Goal: Task Accomplishment & Management: Manage account settings

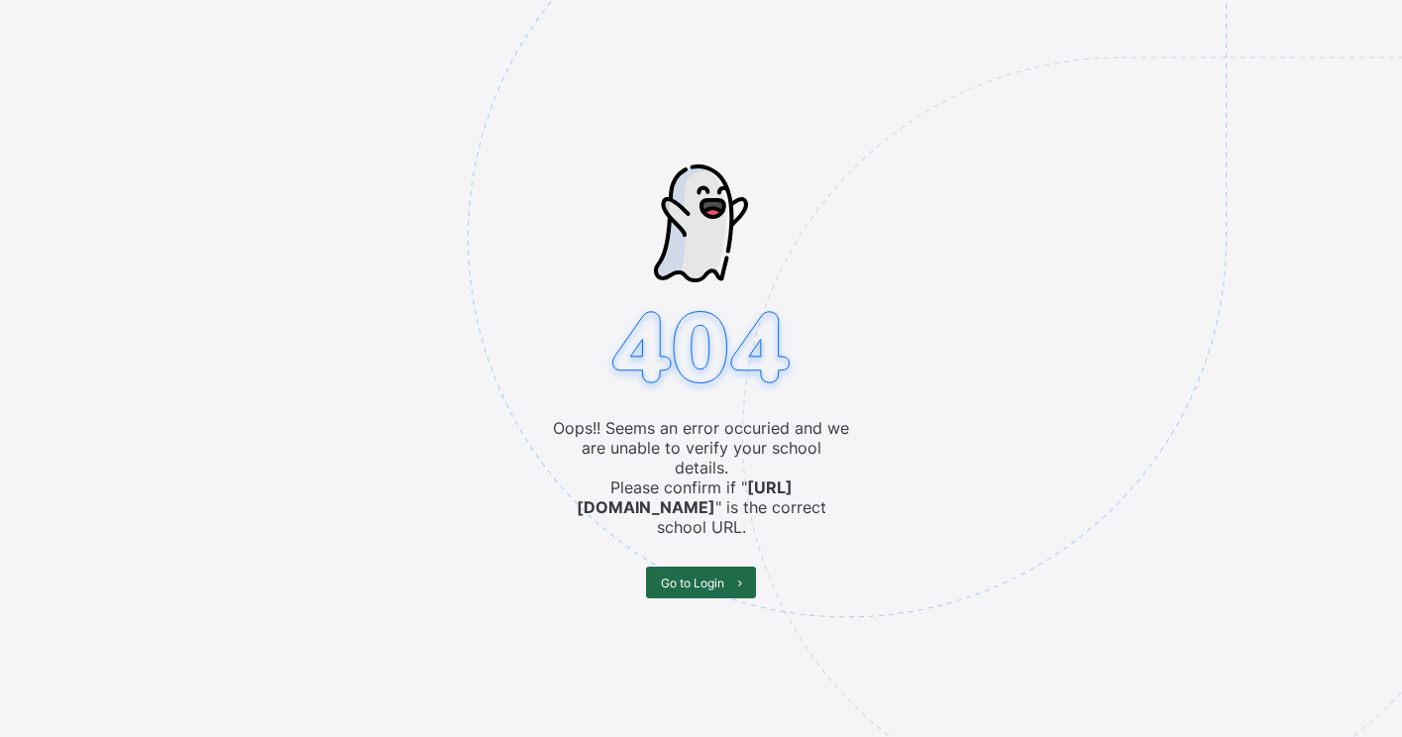
click at [704, 576] on span "Go to Login" at bounding box center [692, 583] width 63 height 15
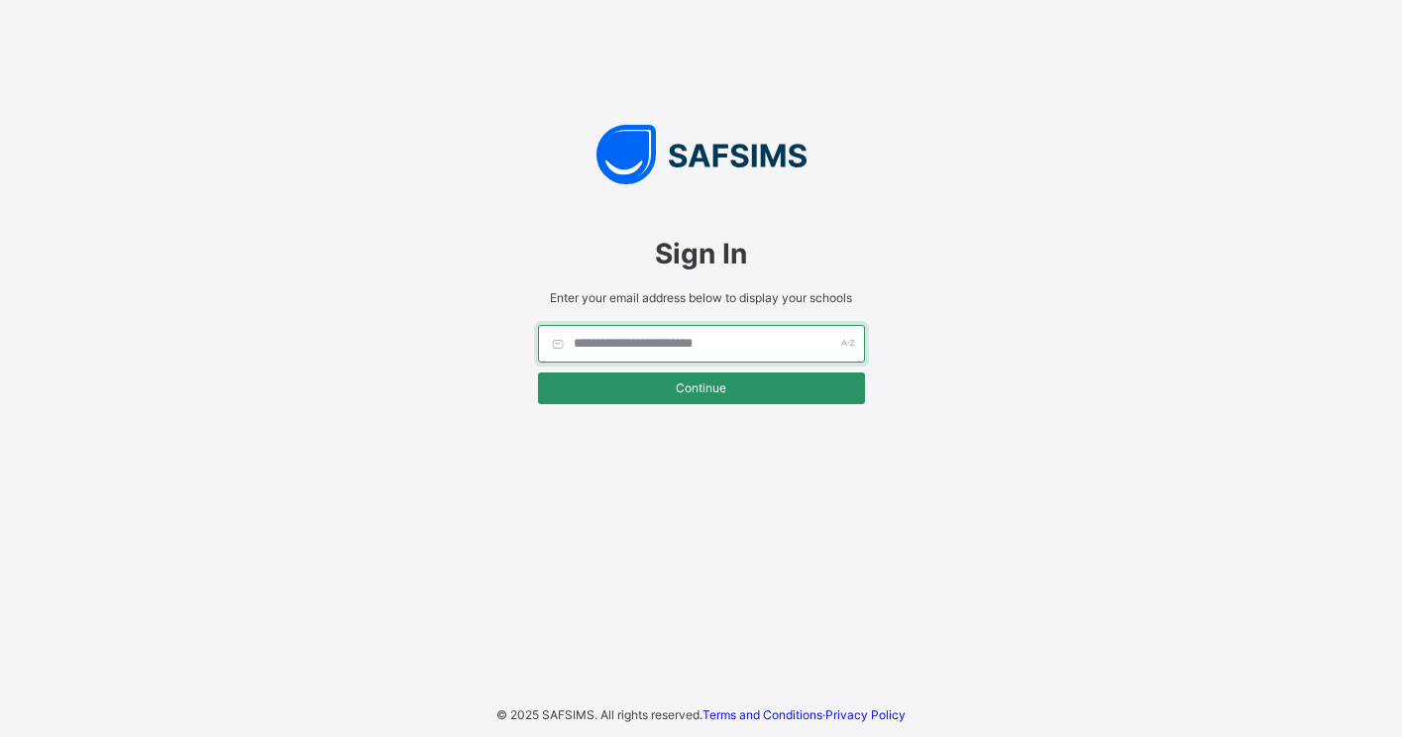
click at [745, 351] on input "text" at bounding box center [701, 344] width 327 height 38
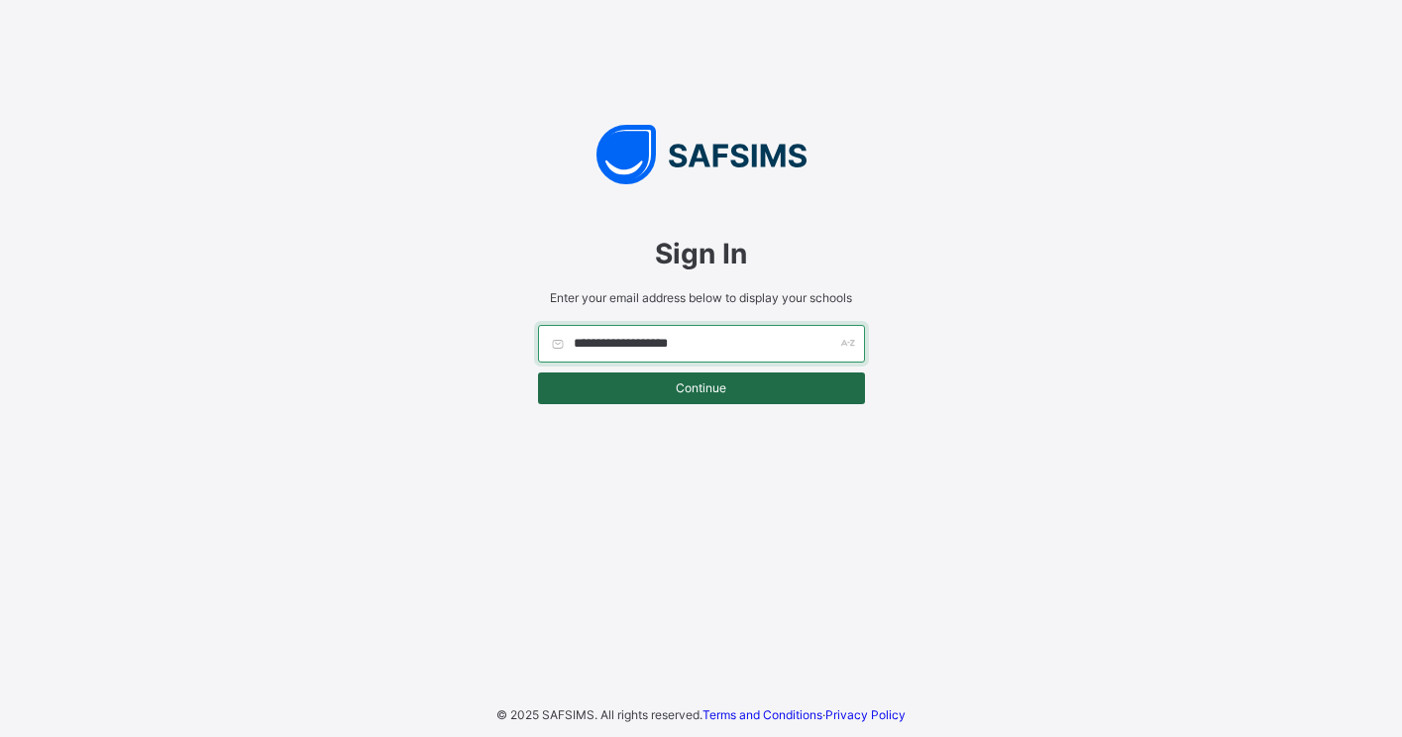
type input "**********"
click at [731, 388] on span "Continue" at bounding box center [701, 388] width 297 height 15
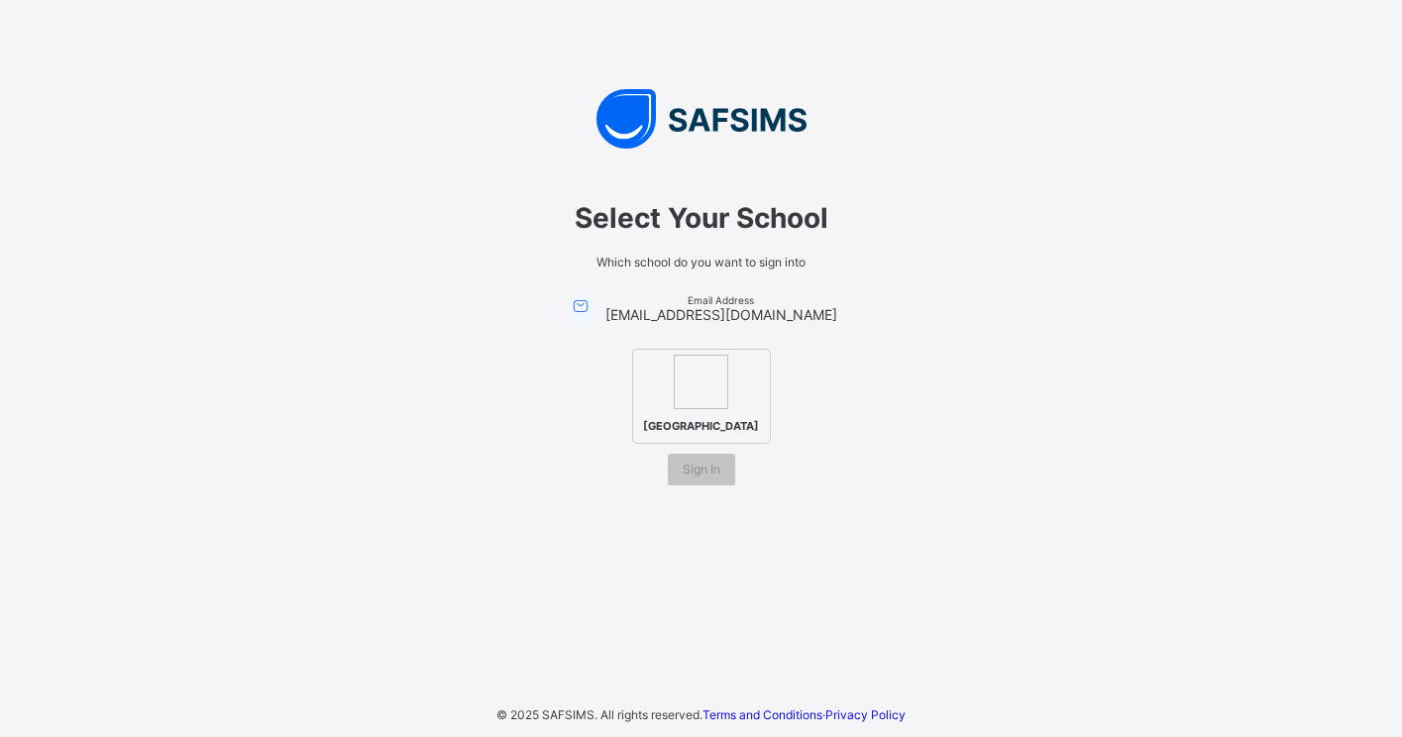
click at [731, 388] on div "[GEOGRAPHIC_DATA]" at bounding box center [701, 396] width 139 height 95
click at [686, 414] on span "[GEOGRAPHIC_DATA]" at bounding box center [701, 426] width 126 height 24
click at [698, 427] on span "[GEOGRAPHIC_DATA]" at bounding box center [701, 426] width 126 height 24
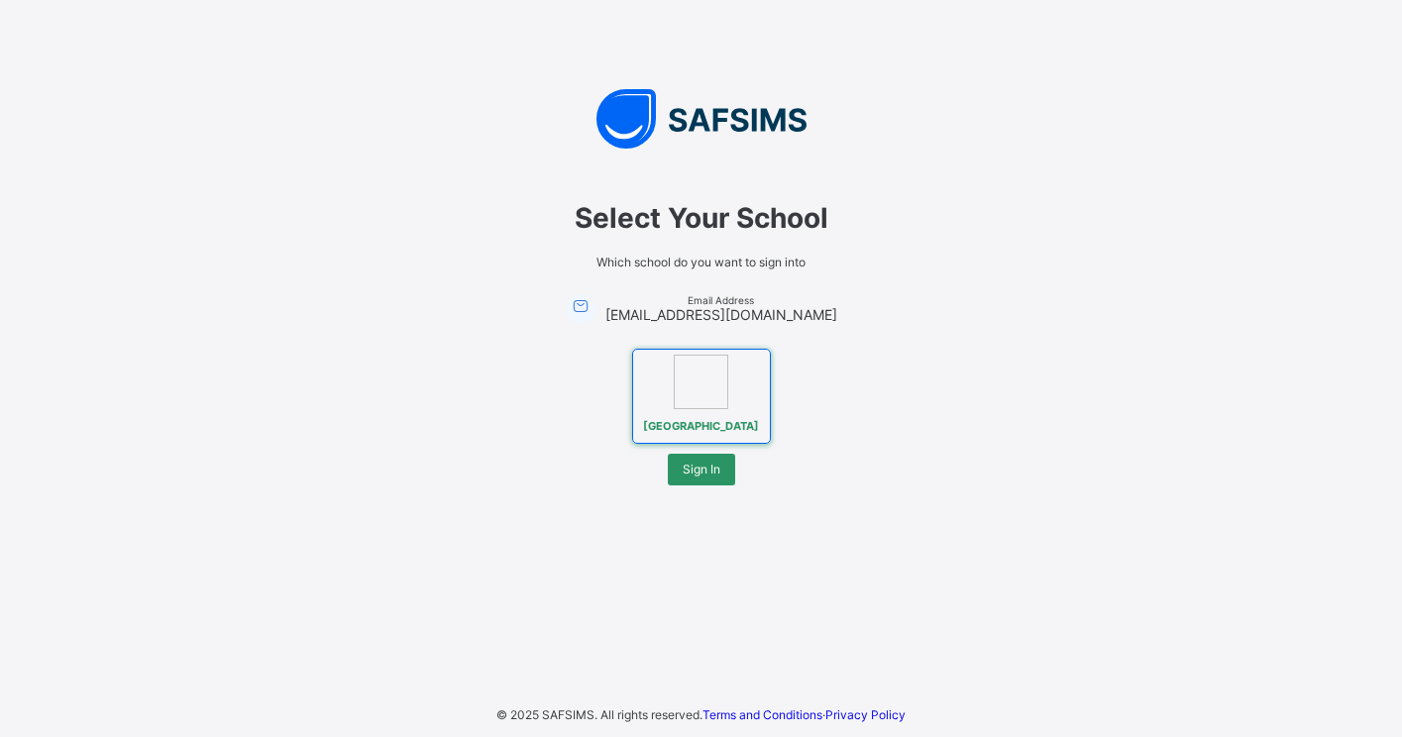
click at [845, 436] on div "[GEOGRAPHIC_DATA]" at bounding box center [701, 396] width 555 height 95
click at [714, 385] on img at bounding box center [701, 382] width 55 height 55
click at [704, 435] on span "[GEOGRAPHIC_DATA]" at bounding box center [701, 426] width 126 height 24
click at [705, 386] on img at bounding box center [701, 382] width 55 height 55
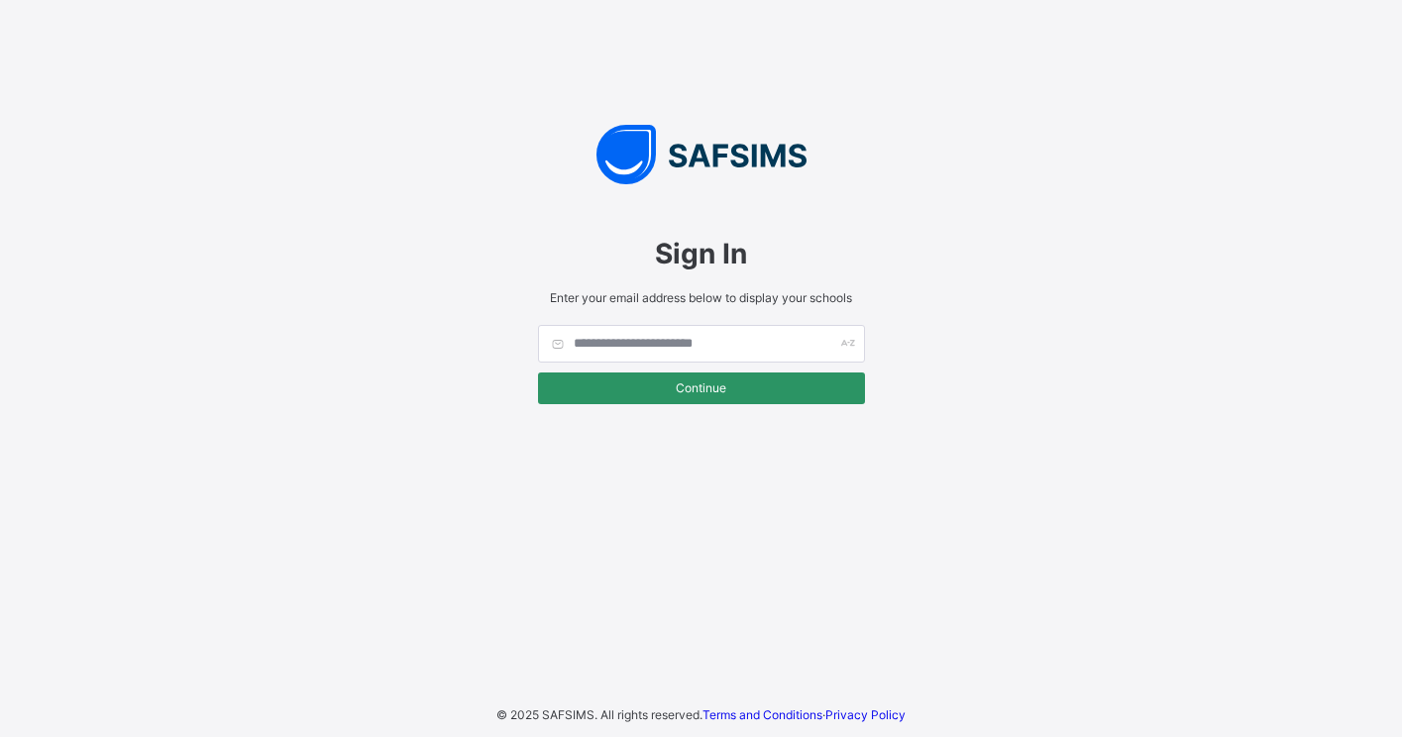
click at [639, 348] on input "text" at bounding box center [701, 344] width 327 height 38
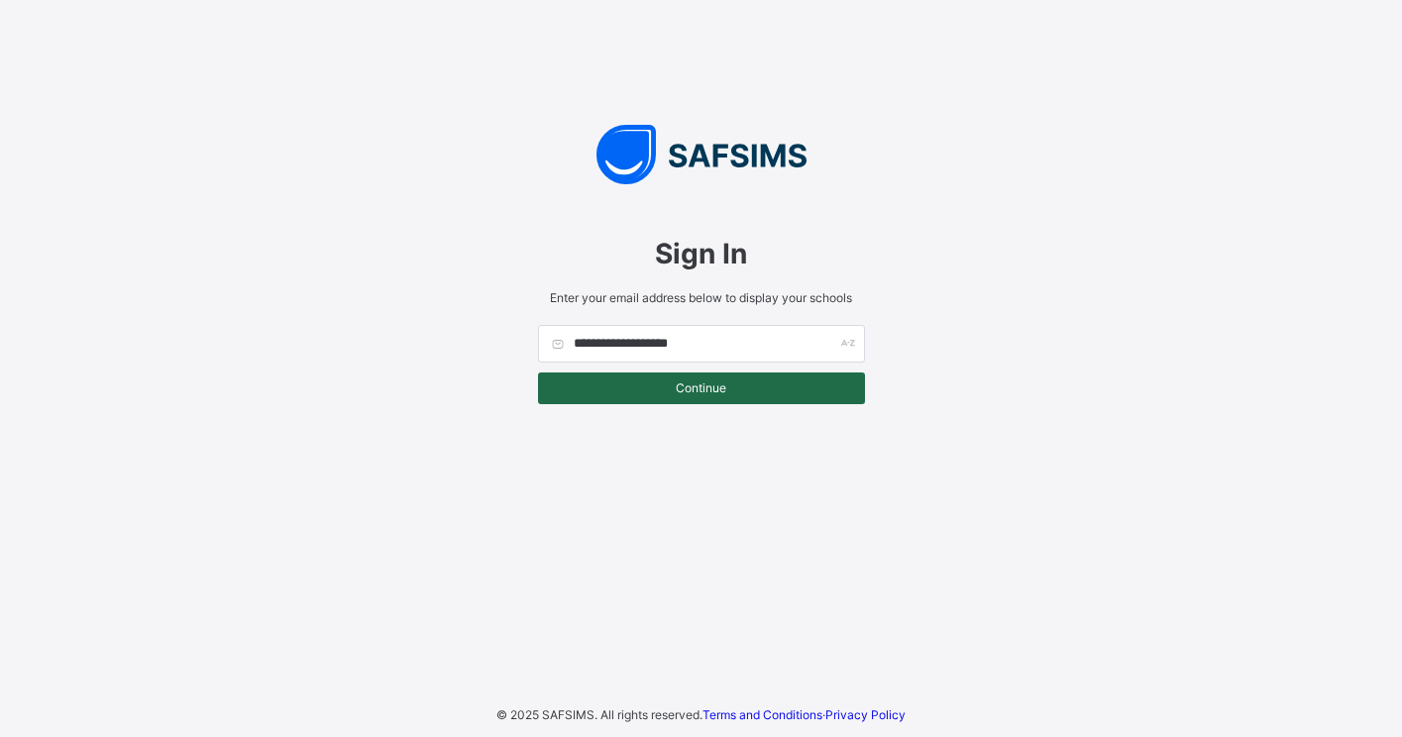
type input "**********"
click at [657, 389] on span "Continue" at bounding box center [701, 388] width 297 height 15
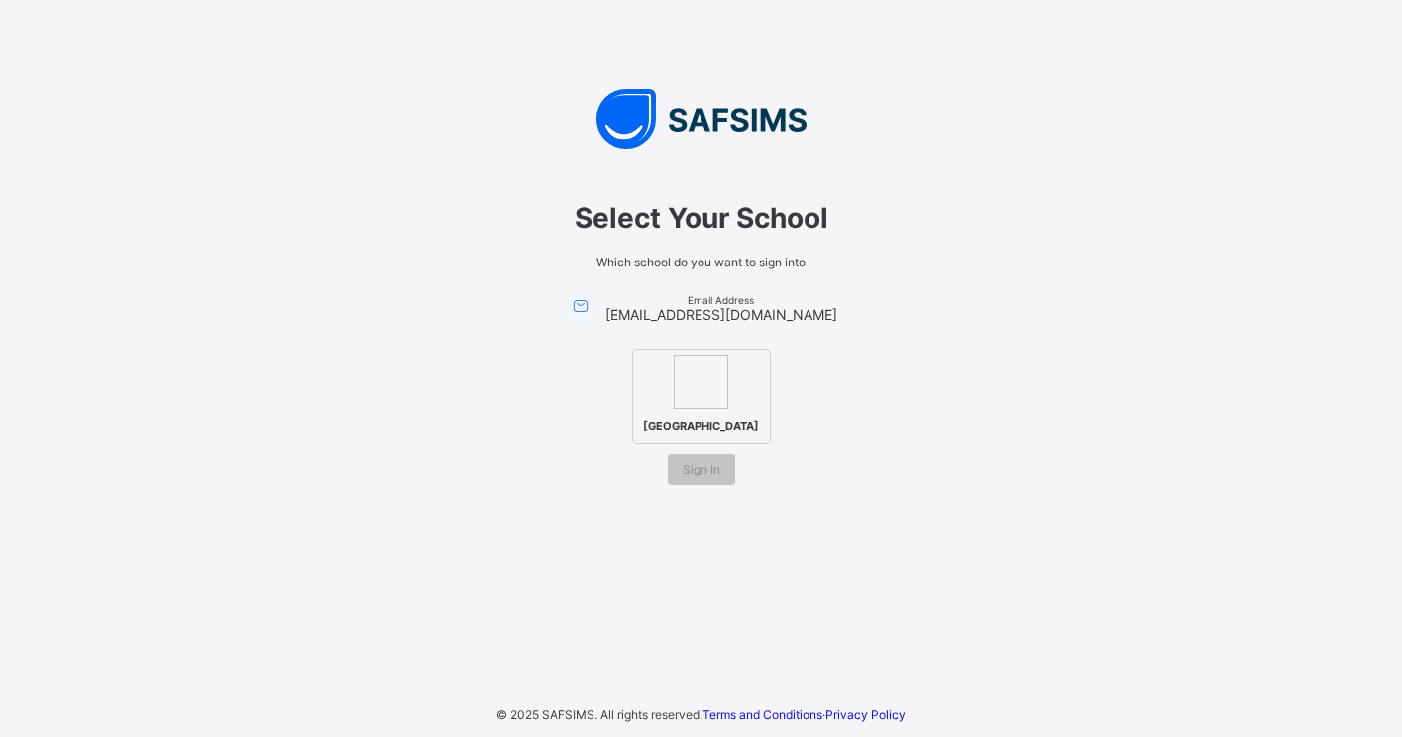
click at [715, 361] on img at bounding box center [701, 382] width 55 height 55
click at [704, 477] on span "Sign In" at bounding box center [702, 469] width 38 height 15
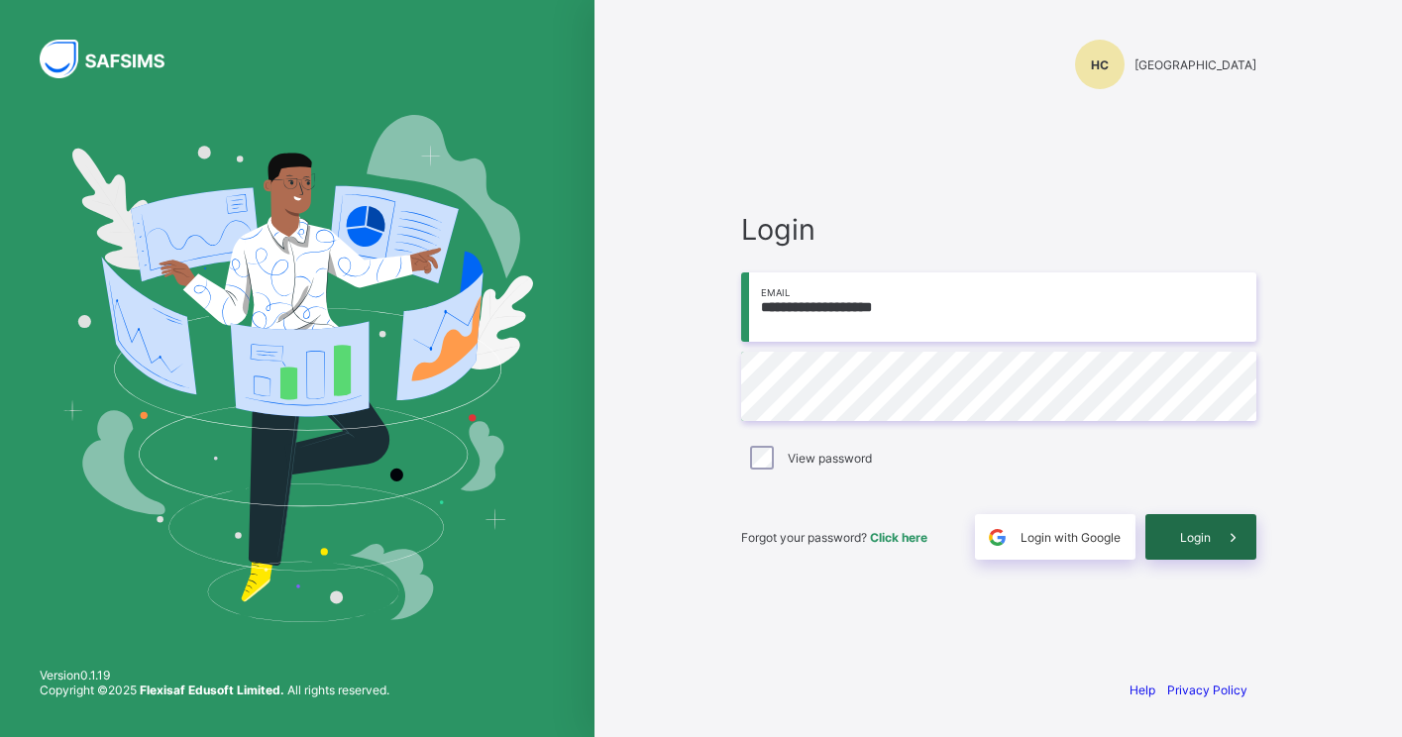
click at [1190, 545] on div "Login" at bounding box center [1201, 537] width 111 height 46
click at [1245, 531] on span at bounding box center [1234, 537] width 46 height 46
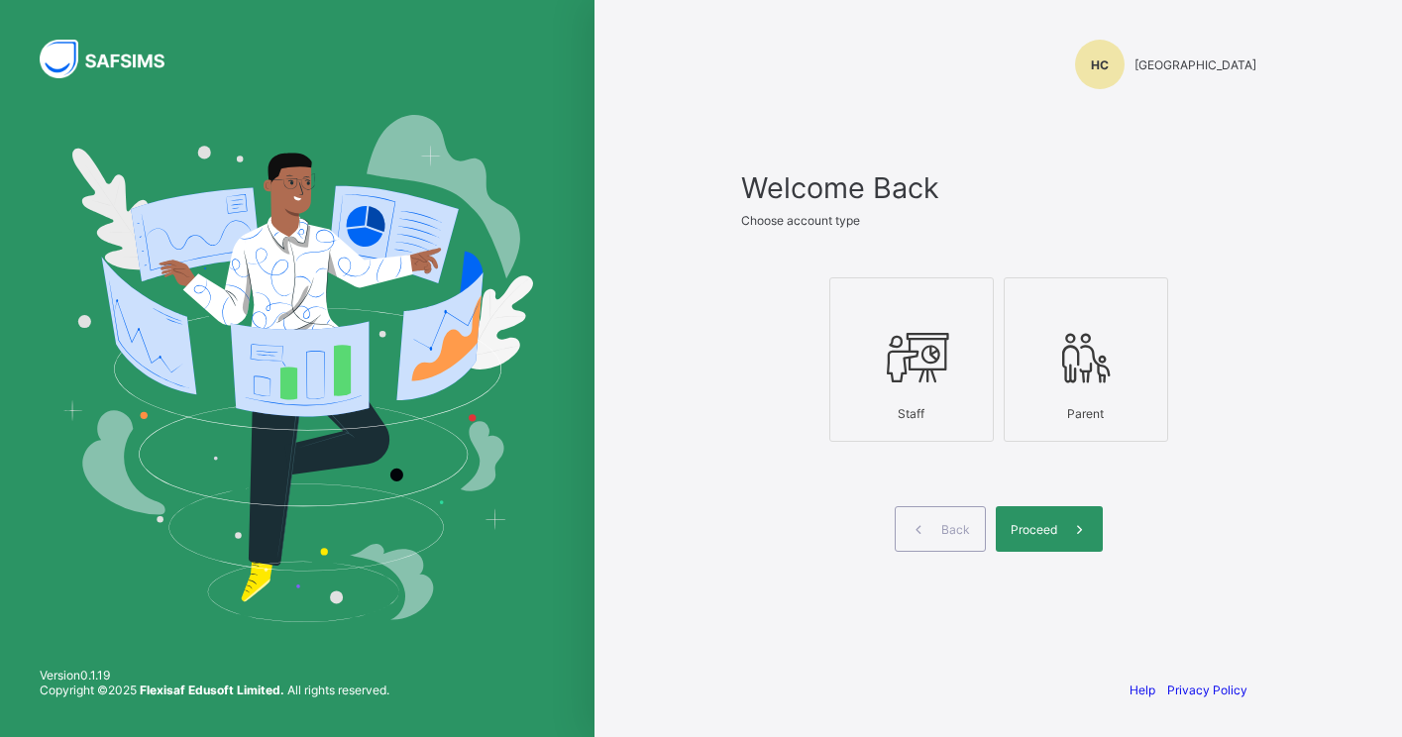
click at [905, 380] on icon at bounding box center [911, 357] width 69 height 59
click at [1058, 521] on span at bounding box center [1080, 529] width 46 height 46
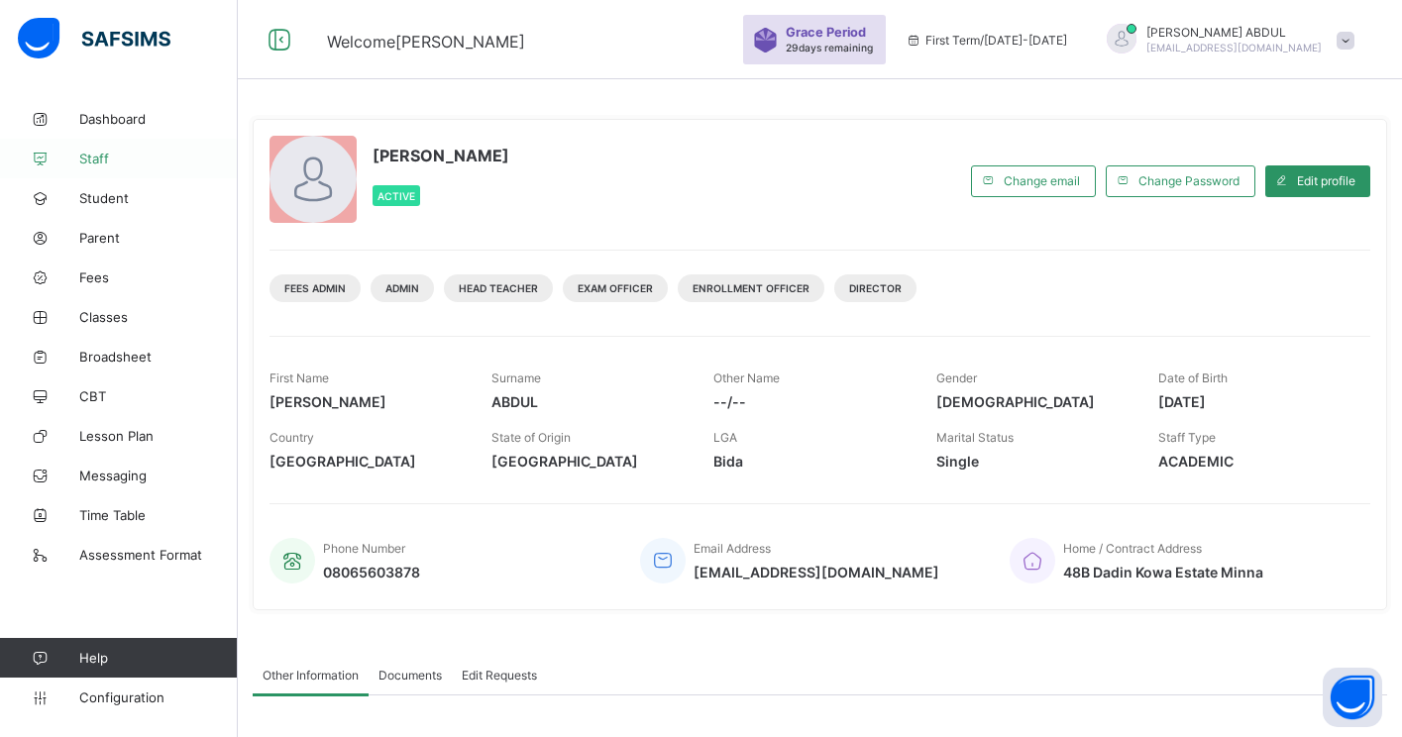
click at [133, 171] on link "Staff" at bounding box center [119, 159] width 238 height 40
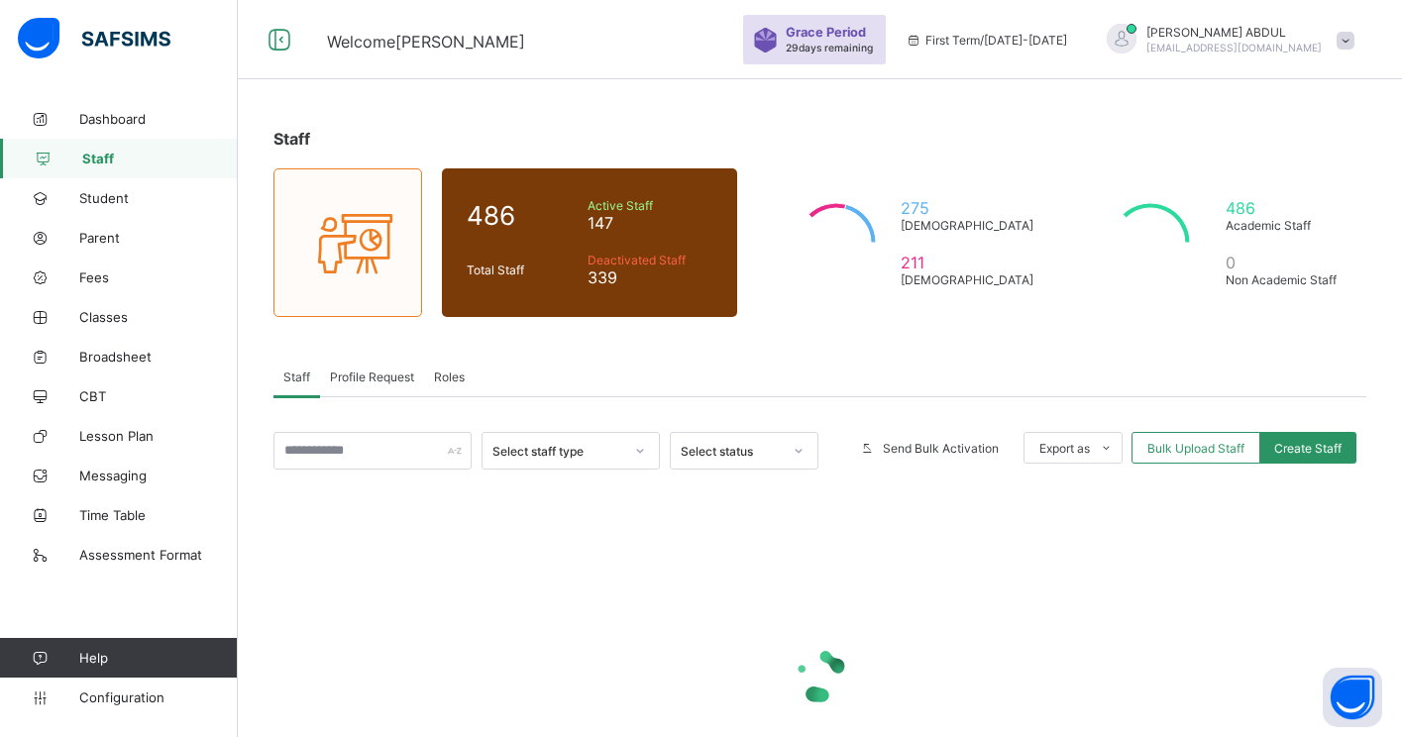
click at [371, 378] on span "Profile Request" at bounding box center [372, 377] width 84 height 15
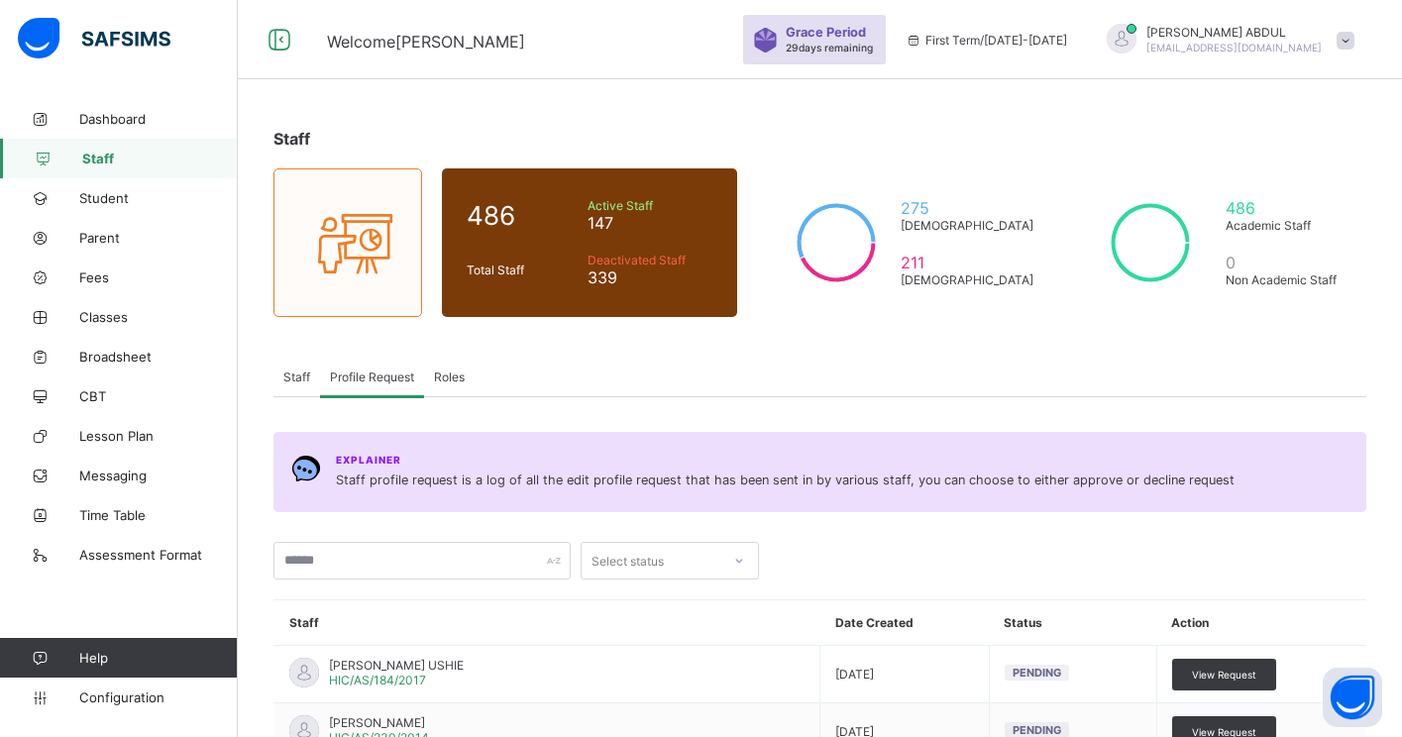
scroll to position [238, 0]
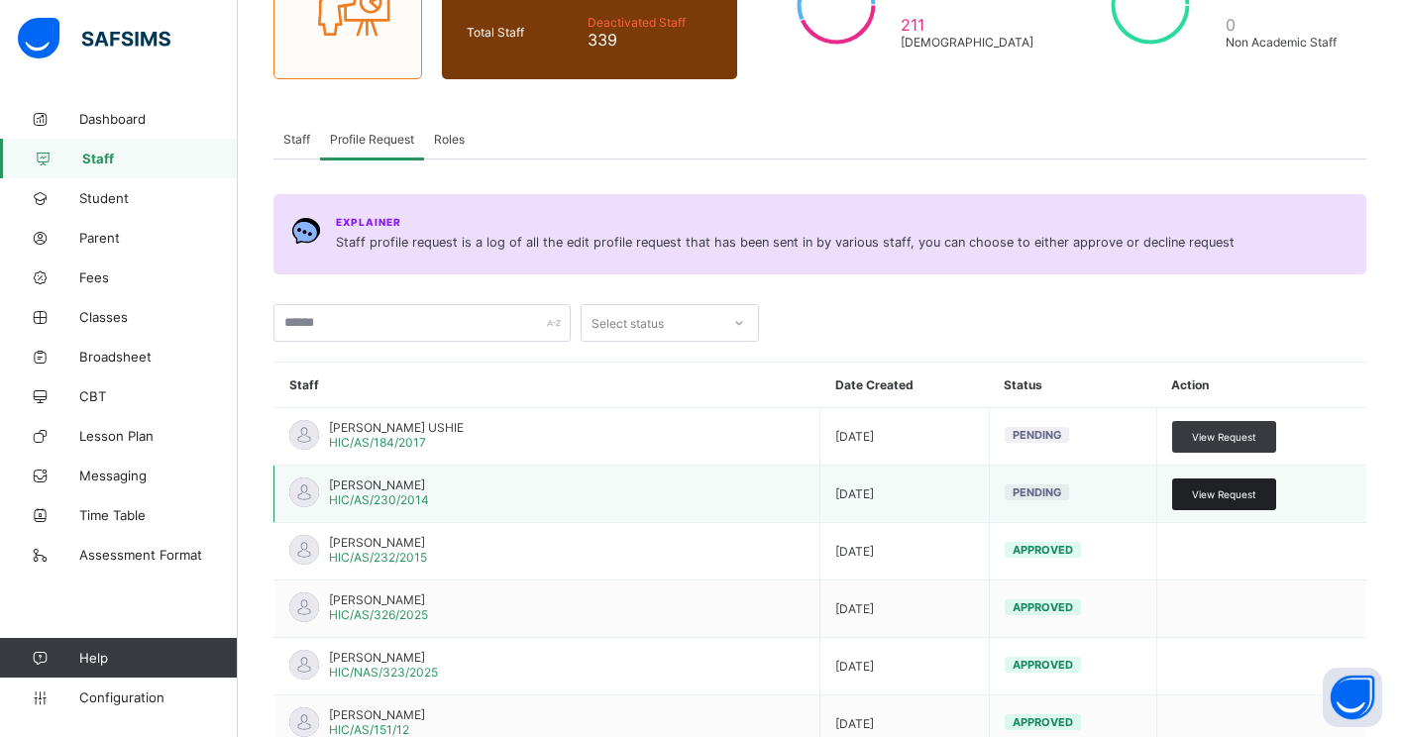
click at [1212, 490] on span "View Request" at bounding box center [1224, 495] width 64 height 12
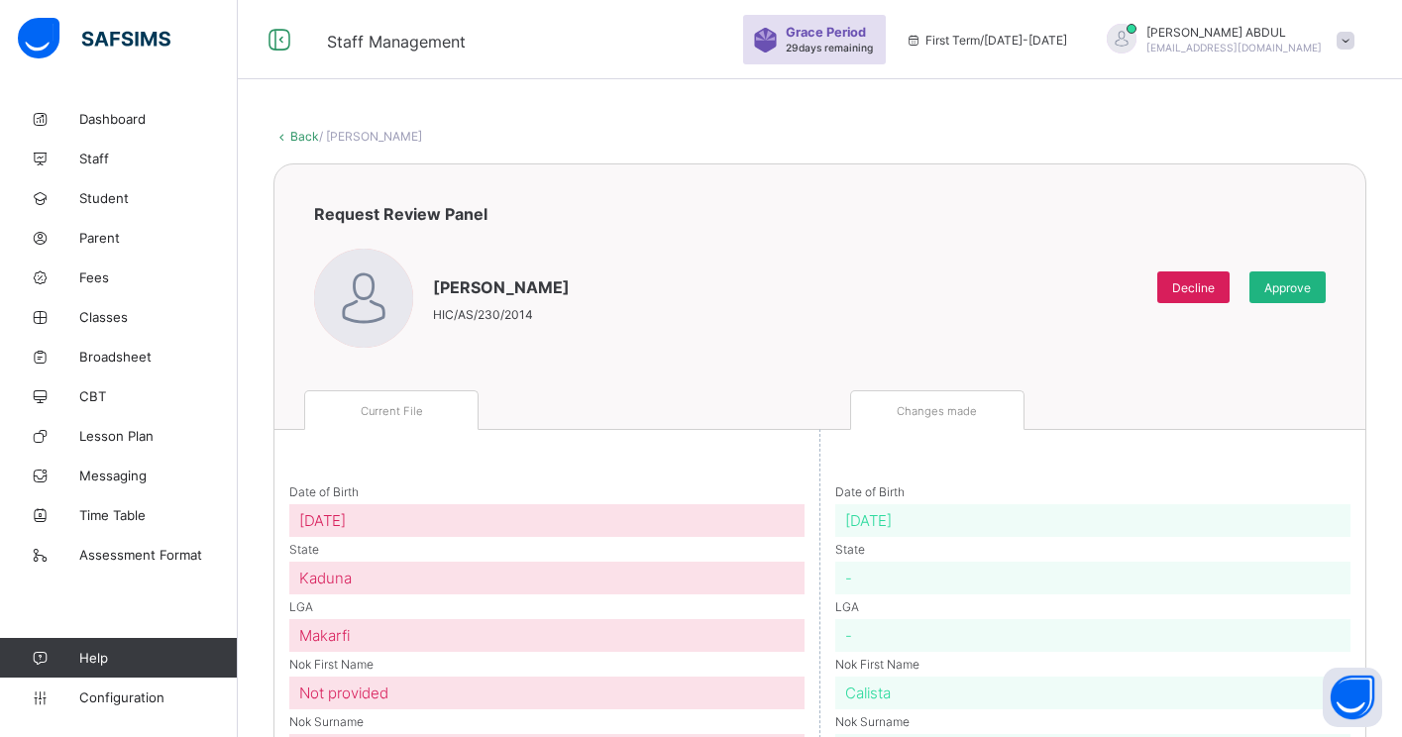
click at [1280, 296] on div "Approve" at bounding box center [1288, 288] width 76 height 32
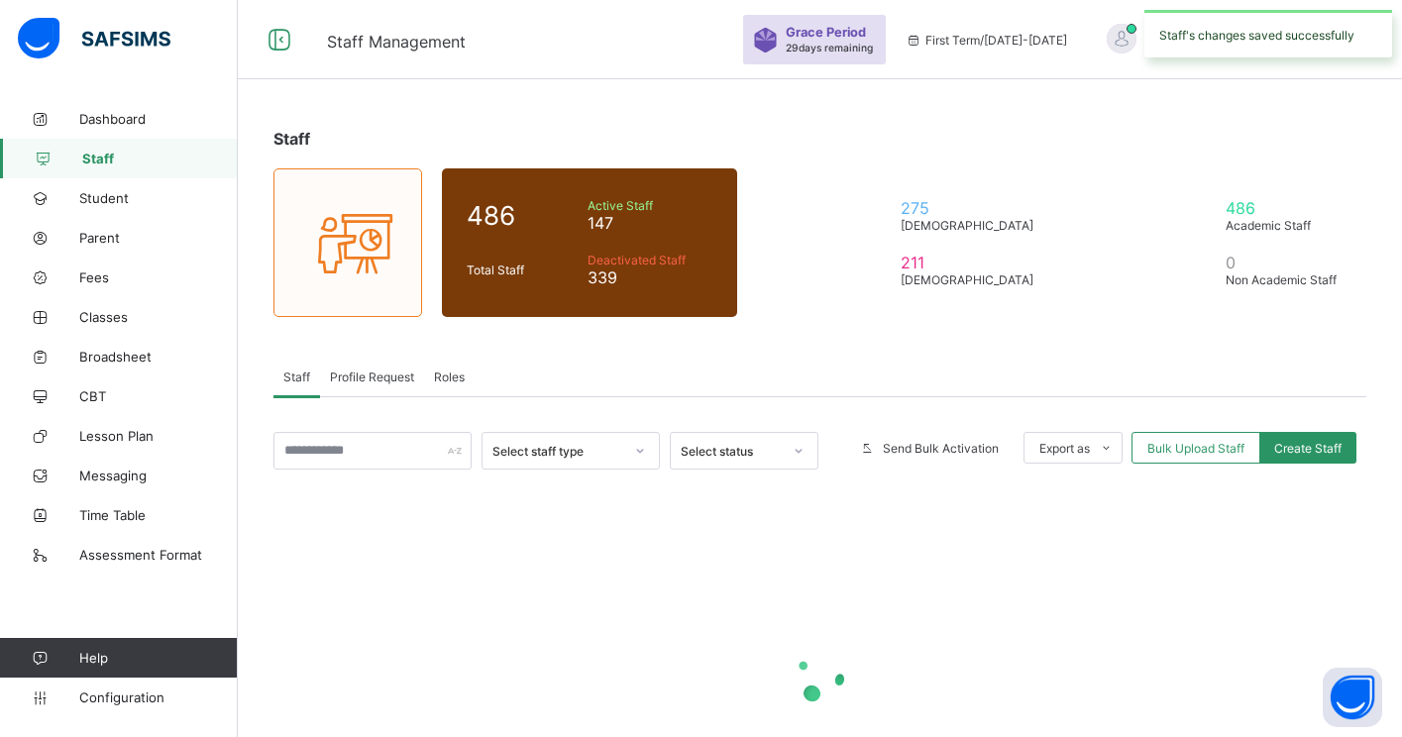
scroll to position [157, 0]
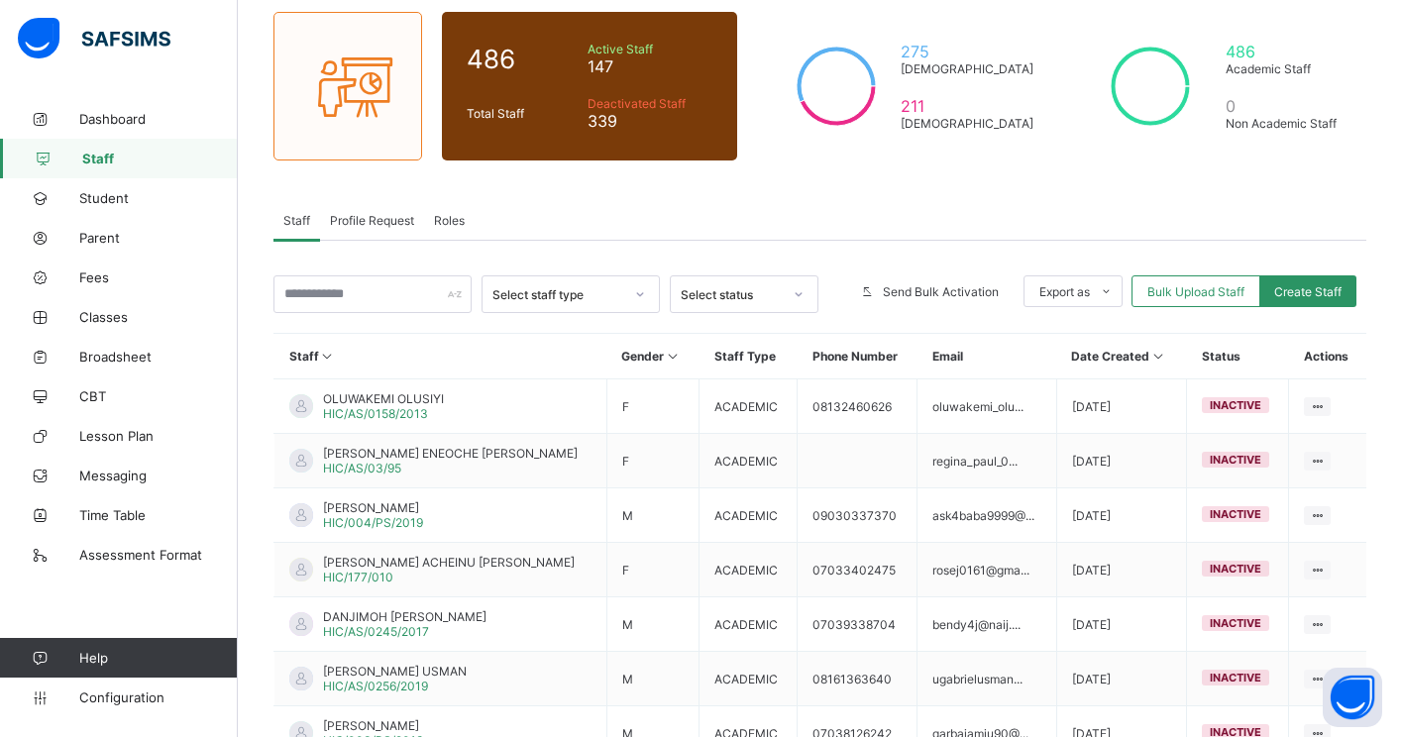
click at [383, 225] on span "Profile Request" at bounding box center [372, 220] width 84 height 15
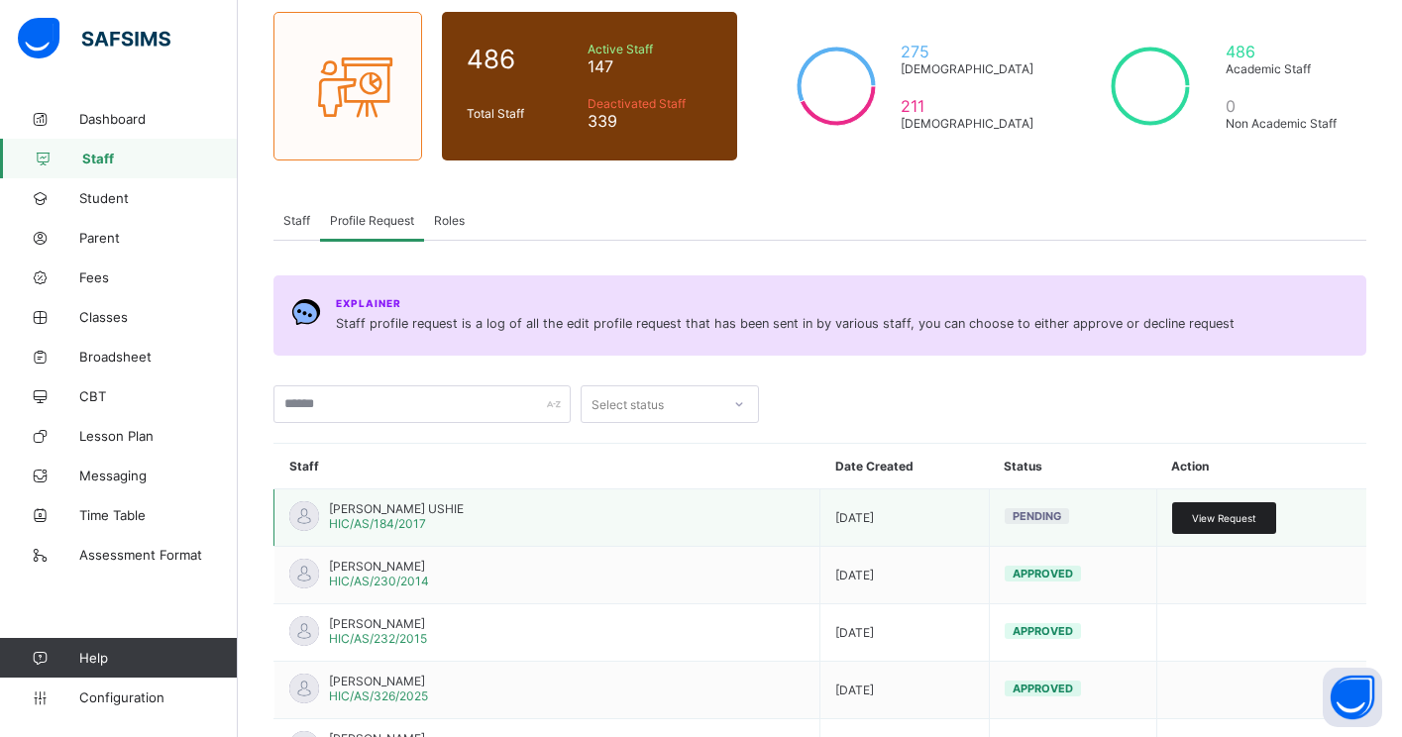
click at [1192, 514] on span "View Request" at bounding box center [1224, 518] width 64 height 12
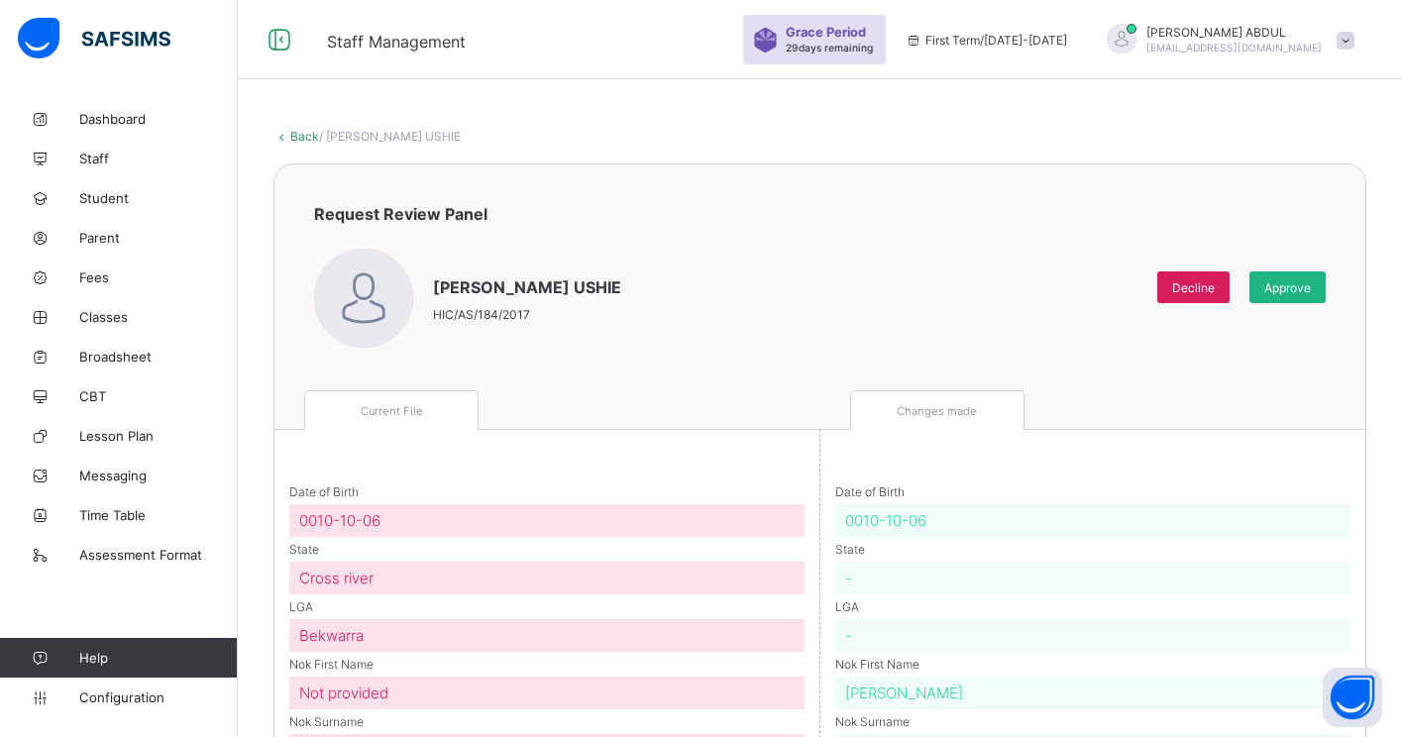
click at [1292, 288] on span "Approve" at bounding box center [1288, 287] width 47 height 15
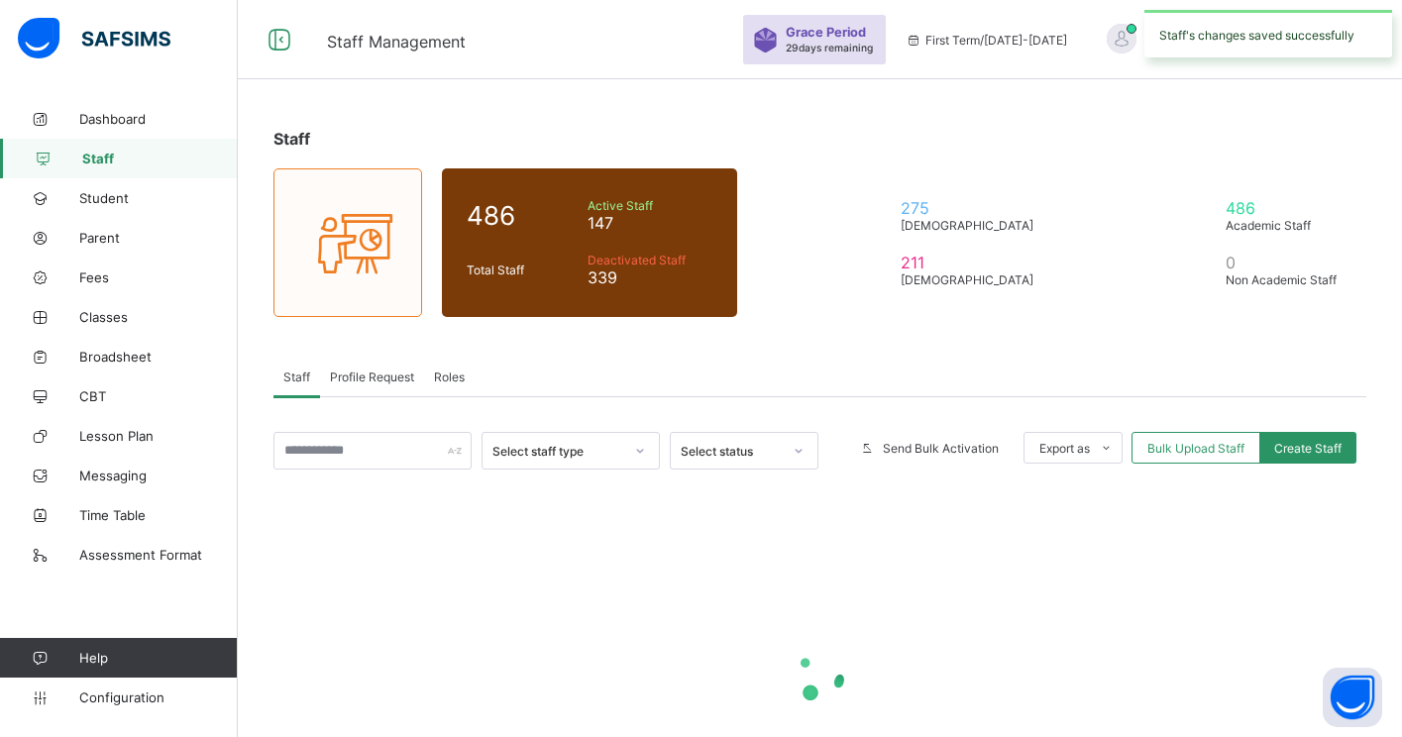
scroll to position [157, 0]
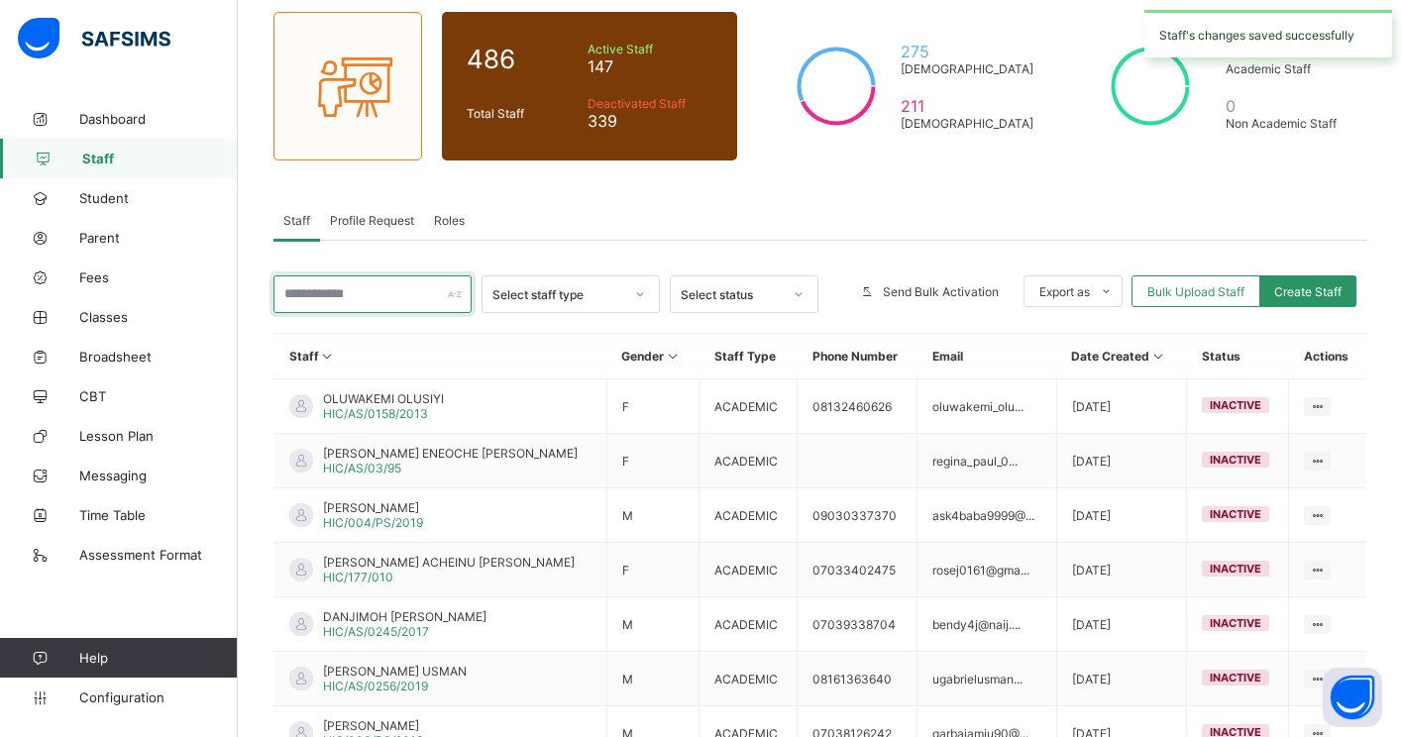
click at [376, 297] on input "text" at bounding box center [373, 295] width 198 height 38
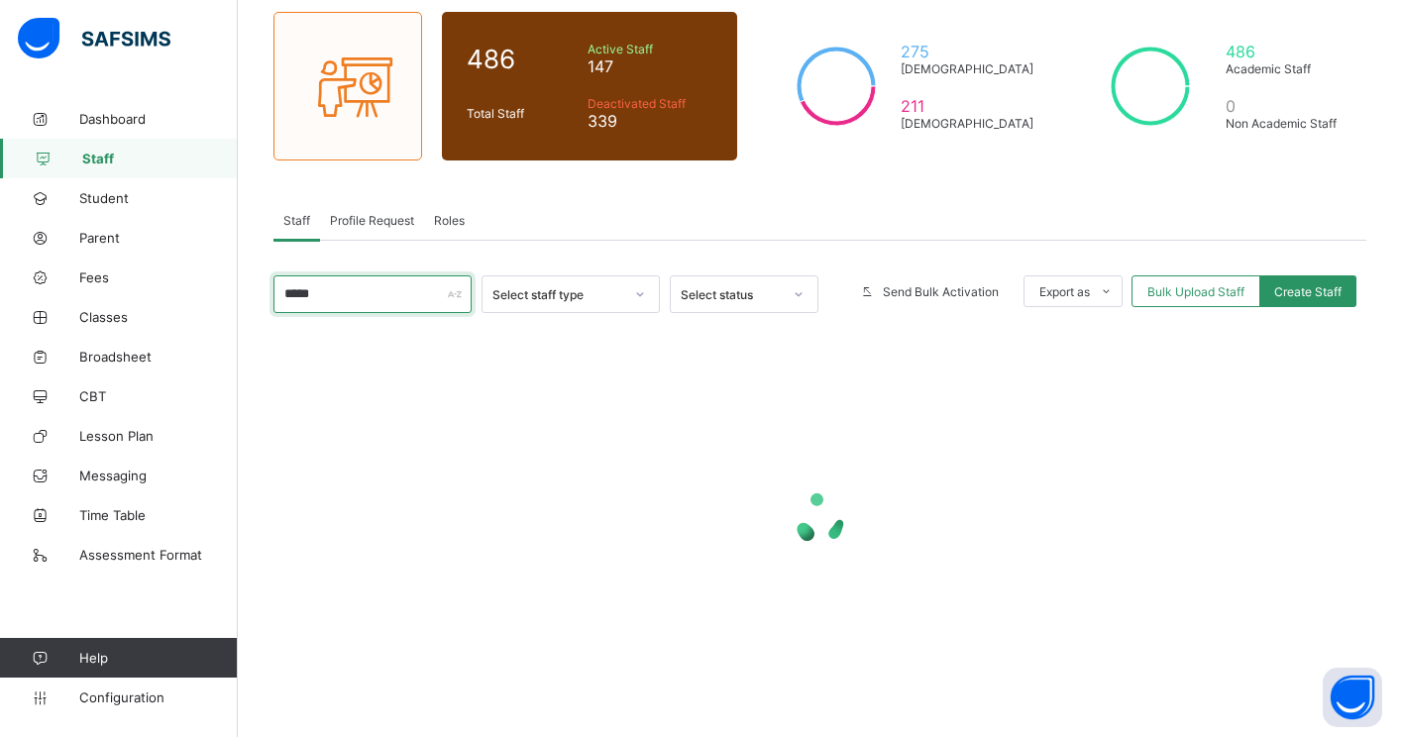
scroll to position [136, 0]
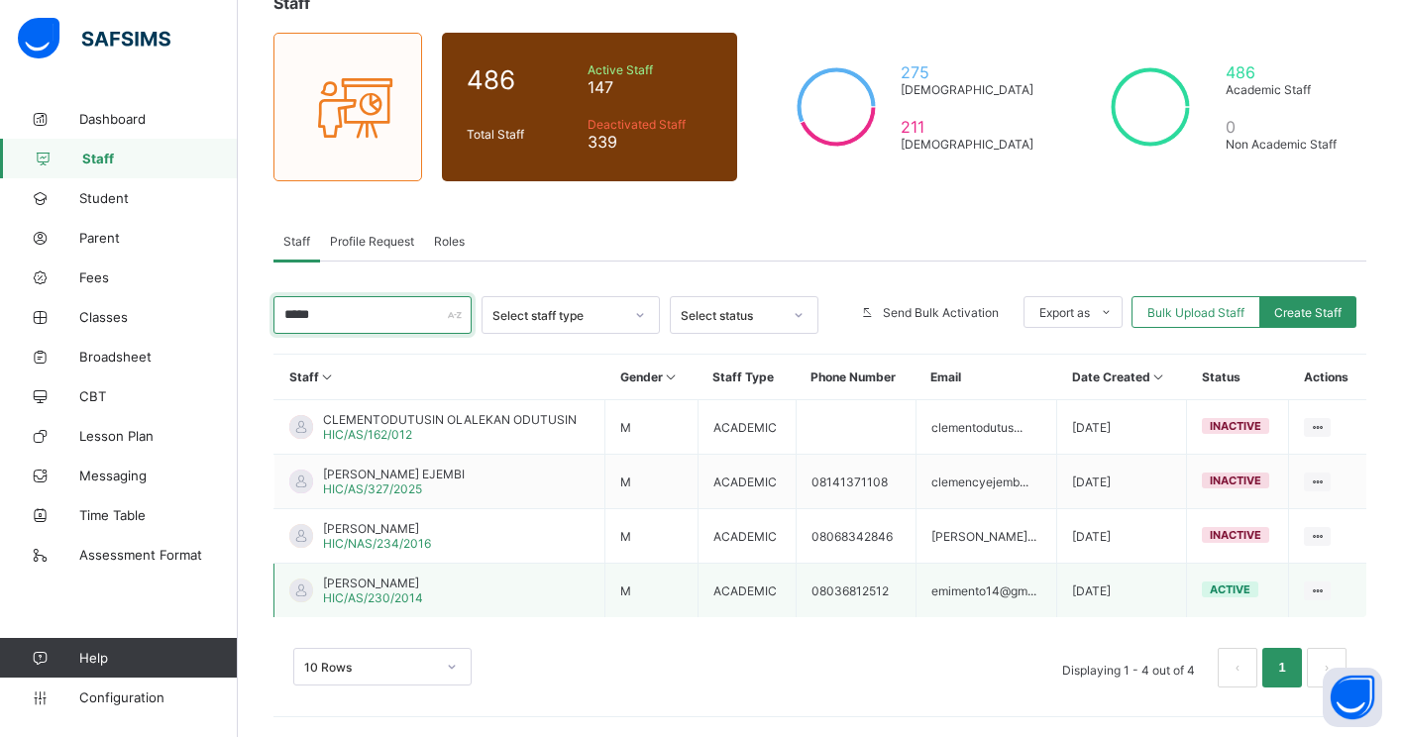
type input "*****"
click at [410, 586] on span "CLEMENT ABDULLAHI OGIJI" at bounding box center [373, 583] width 100 height 15
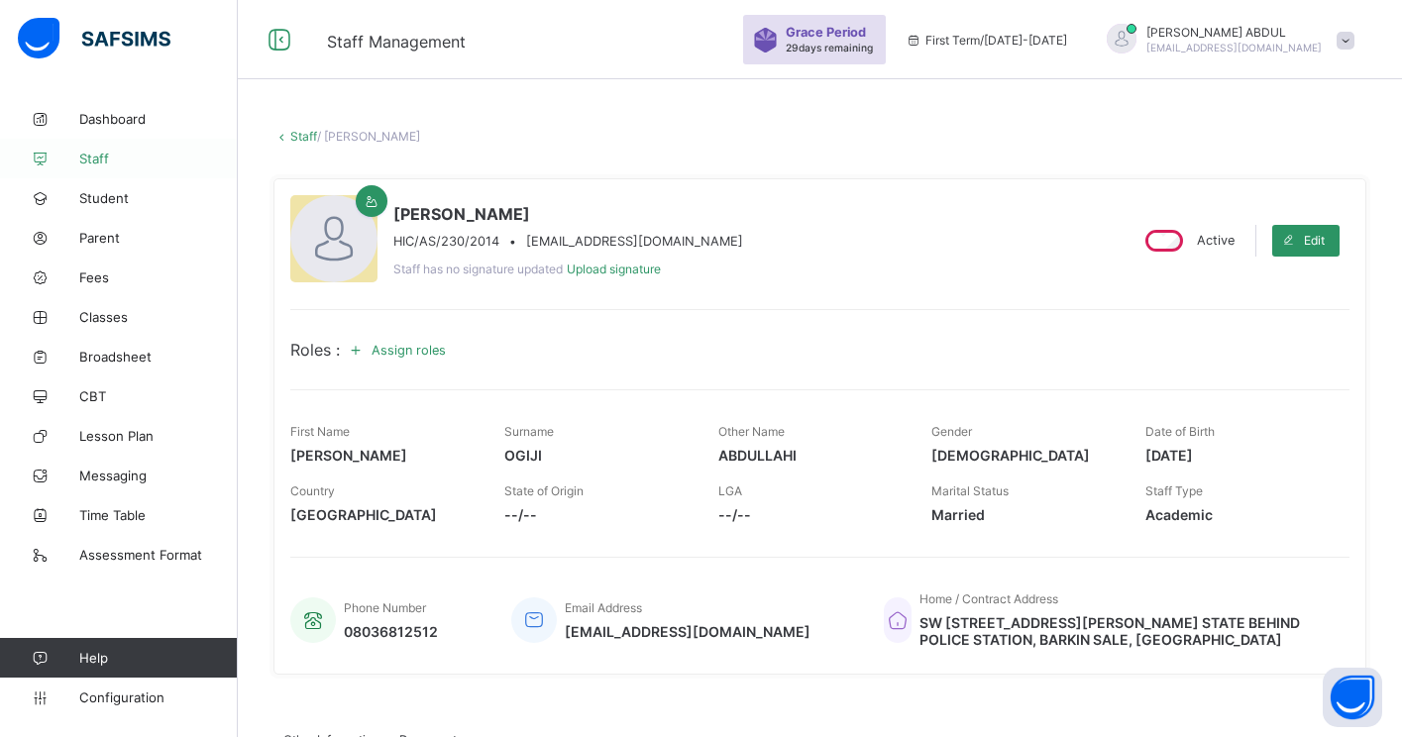
click at [160, 161] on span "Staff" at bounding box center [158, 159] width 159 height 16
